Goal: Transaction & Acquisition: Purchase product/service

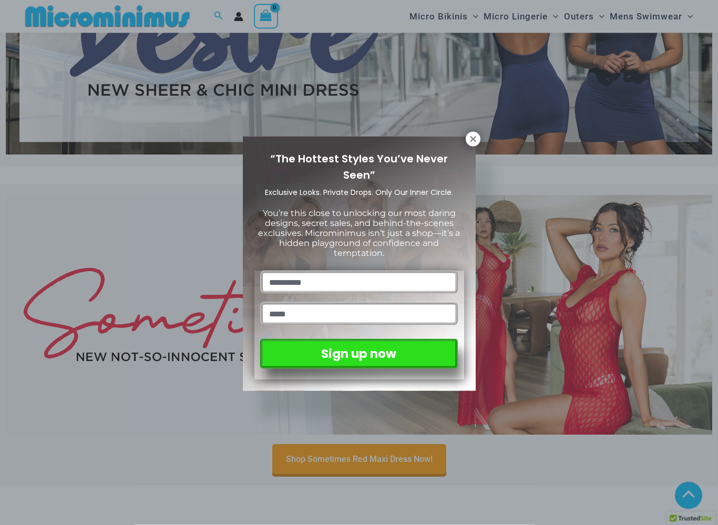
scroll to position [165, 0]
click at [461, 147] on div "“The Hottest Styles You’ve Never Seen” Exclusive Looks. Private Drops. Only Our…" at bounding box center [359, 264] width 233 height 255
click at [457, 144] on div "“The Hottest Styles You’ve Never Seen” Exclusive Looks. Private Drops. Only Our…" at bounding box center [359, 264] width 233 height 255
click at [459, 146] on div "“The Hottest Styles You’ve Never Seen” Exclusive Looks. Private Drops. Only Our…" at bounding box center [359, 264] width 233 height 255
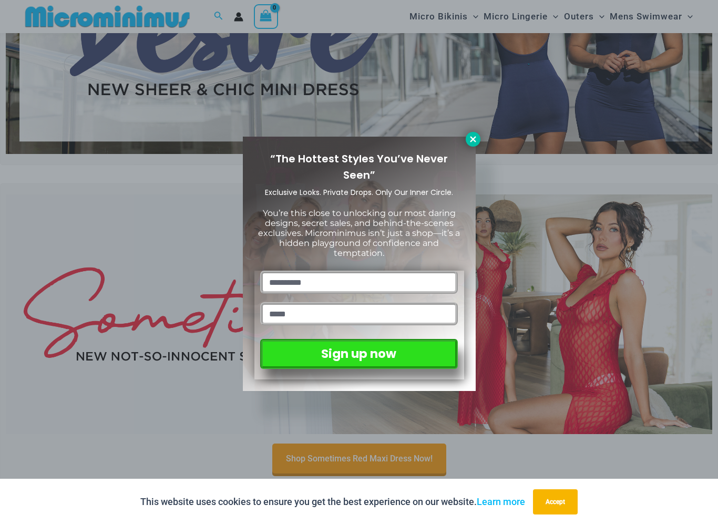
click at [473, 138] on icon at bounding box center [473, 139] width 6 height 6
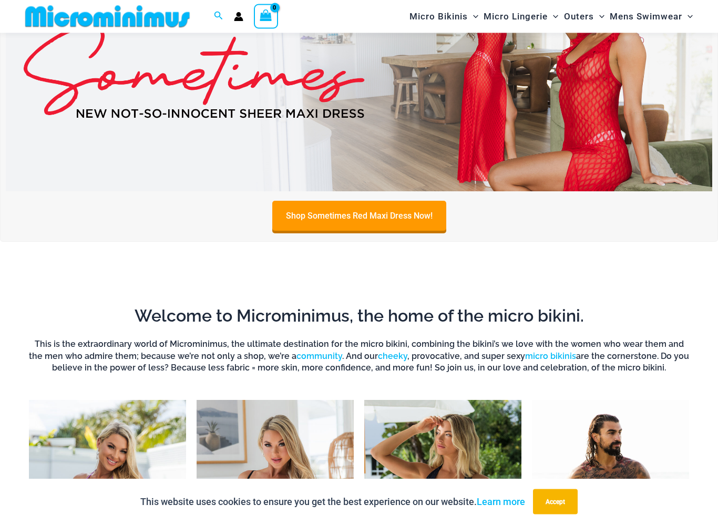
scroll to position [414, 0]
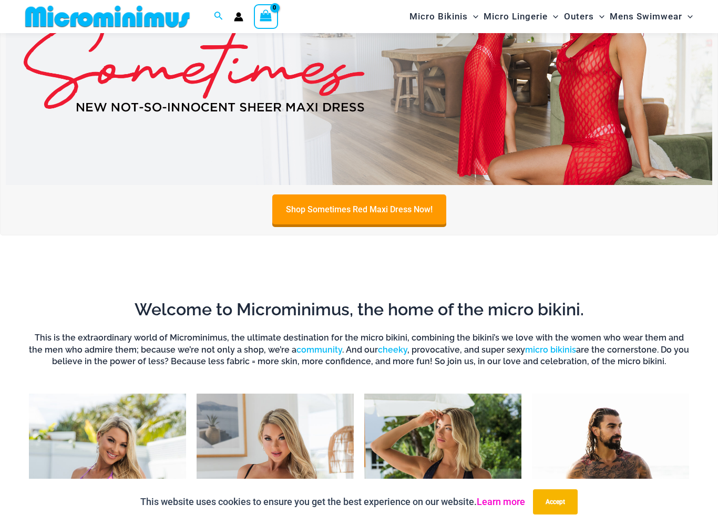
click at [512, 507] on link "Learn more" at bounding box center [501, 501] width 48 height 11
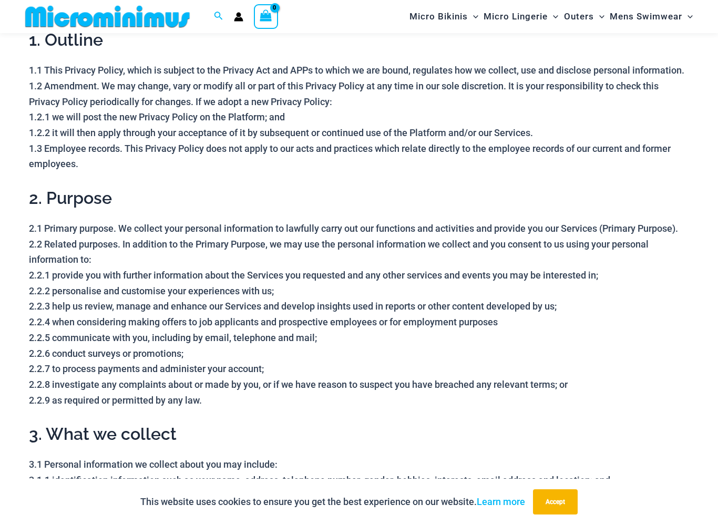
scroll to position [101, 0]
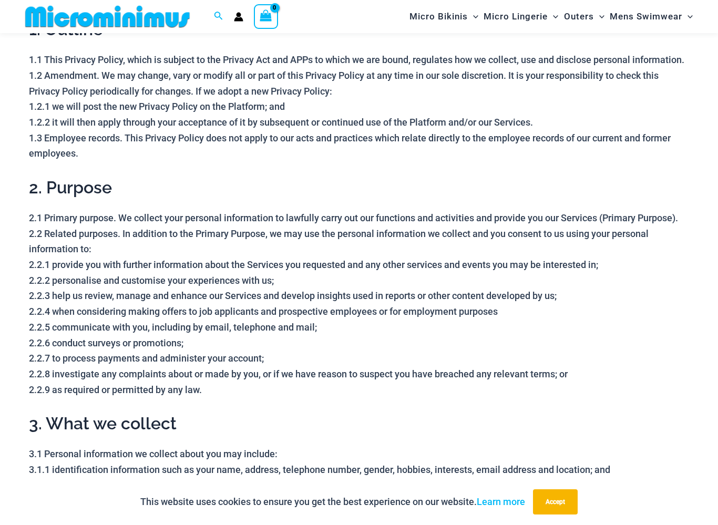
click at [594, 366] on p "2.1 Primary purpose. We collect your personal information to lawfully carry out…" at bounding box center [359, 303] width 660 height 187
click at [586, 423] on h2 "3. What we collect" at bounding box center [359, 424] width 660 height 22
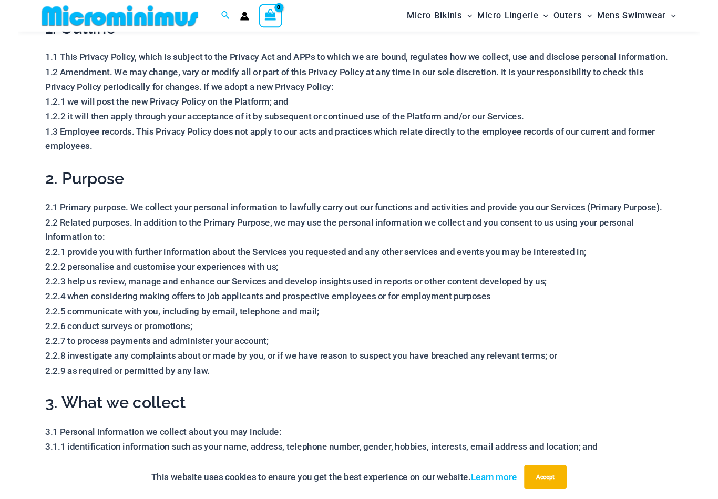
scroll to position [0, 0]
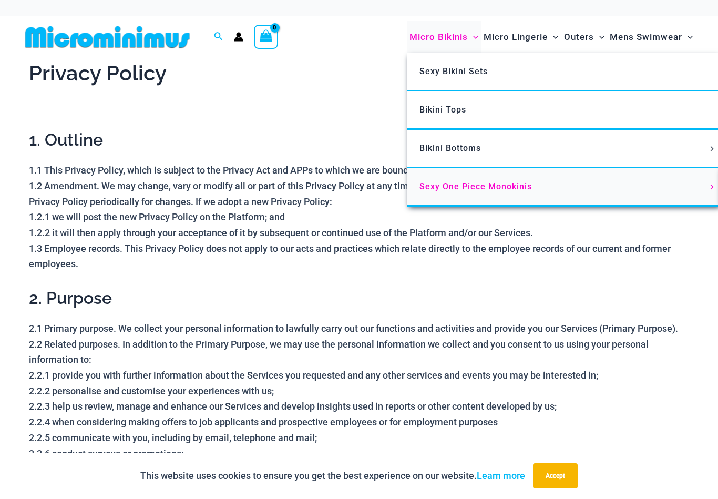
click at [711, 185] on icon "Menu Toggle" at bounding box center [712, 187] width 3 height 5
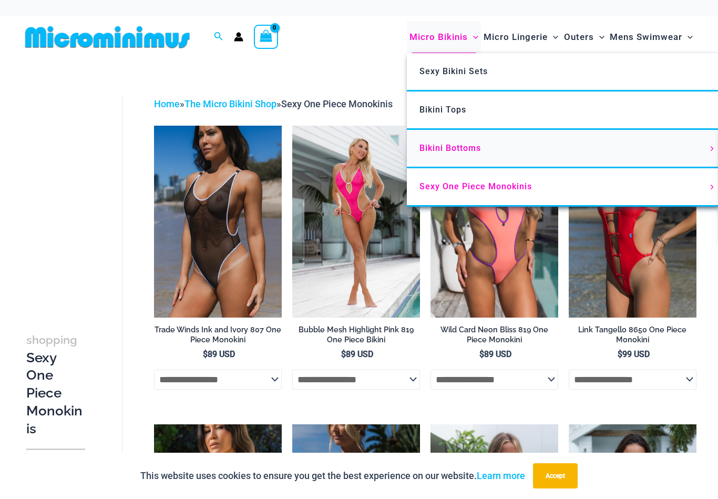
click at [707, 147] on span "Menu Toggle" at bounding box center [713, 148] width 12 height 5
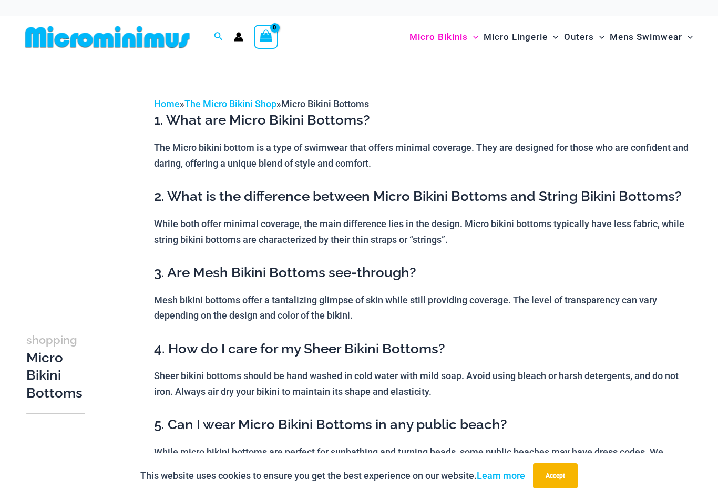
click at [54, 372] on h3 "shopping Micro Bikini Bottoms" at bounding box center [55, 366] width 59 height 71
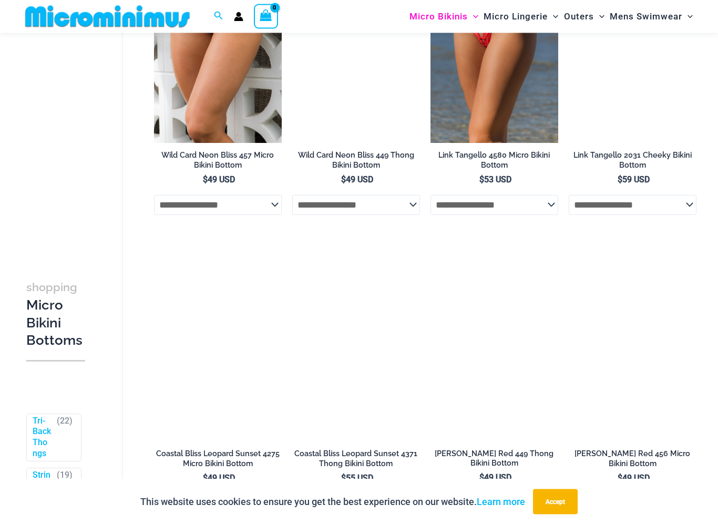
scroll to position [954, 0]
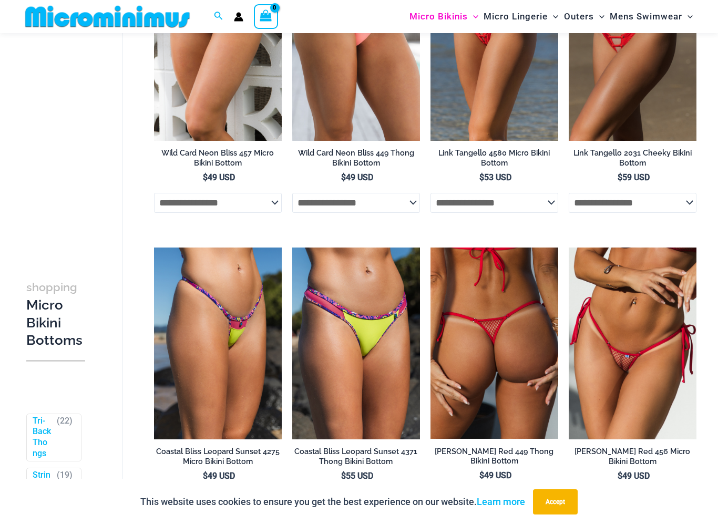
click at [523, 452] on h2 "Summer Storm Red 449 Thong Bikini Bottom" at bounding box center [495, 456] width 128 height 19
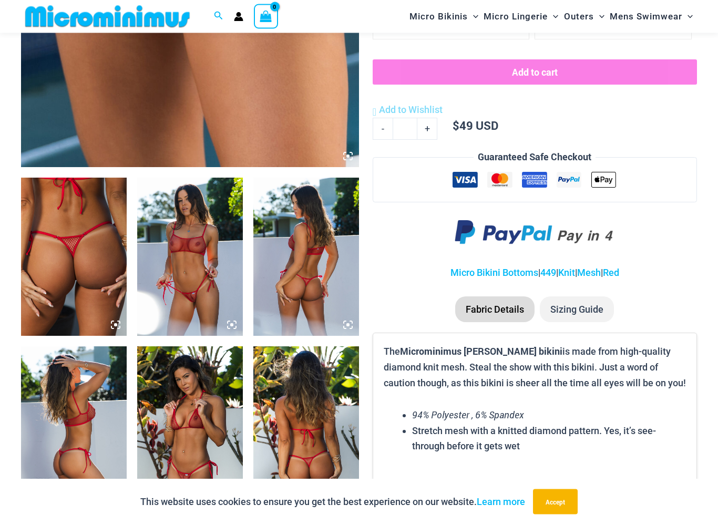
click at [186, 265] on img at bounding box center [190, 257] width 106 height 158
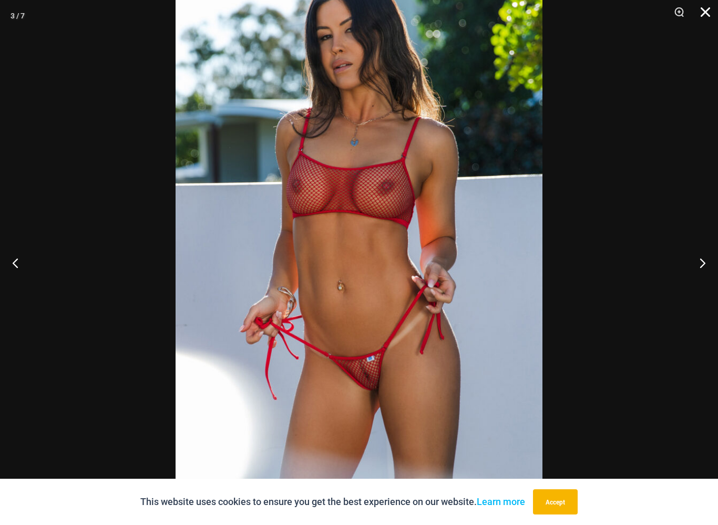
click at [711, 14] on button "Close" at bounding box center [702, 16] width 26 height 32
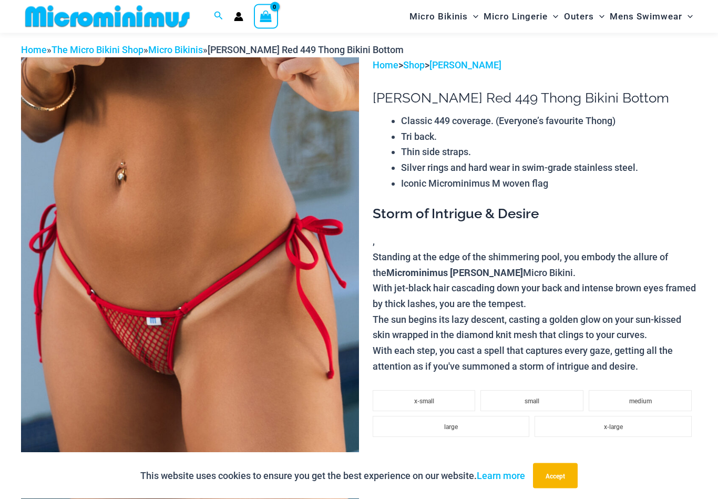
scroll to position [0, 0]
